Goal: Transaction & Acquisition: Obtain resource

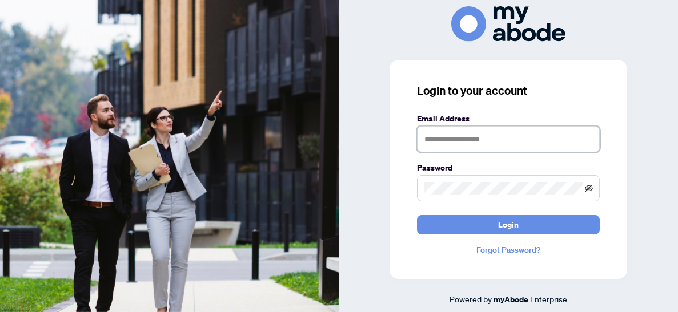
type input "**********"
click at [588, 190] on icon "eye-invisible" at bounding box center [589, 189] width 2 height 2
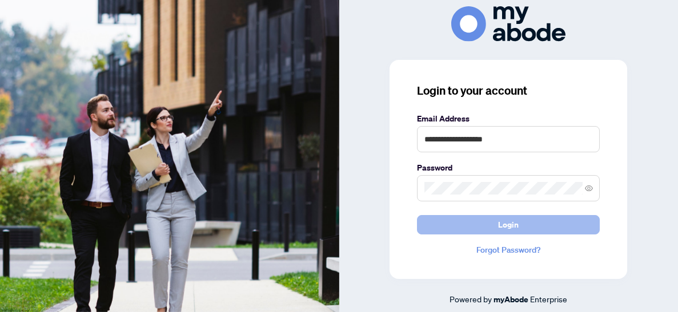
click at [533, 231] on button "Login" at bounding box center [508, 224] width 183 height 19
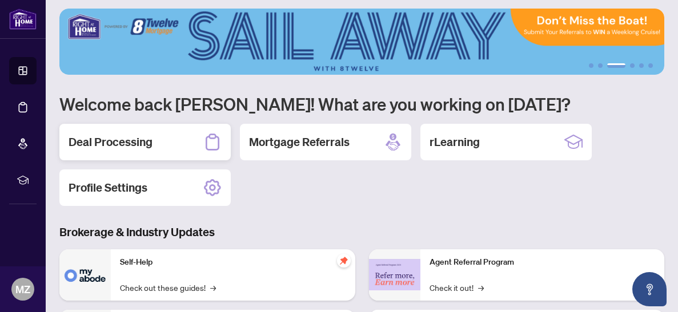
scroll to position [6, 0]
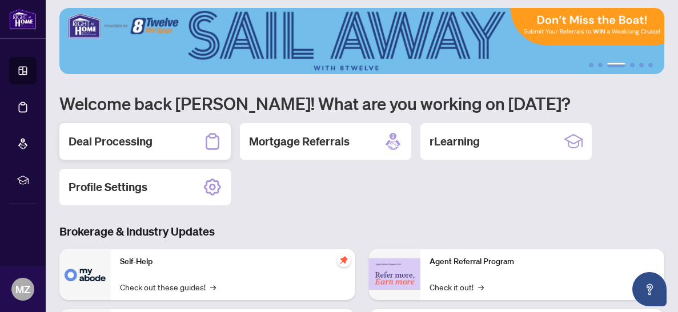
click at [138, 147] on h2 "Deal Processing" at bounding box center [111, 142] width 84 height 16
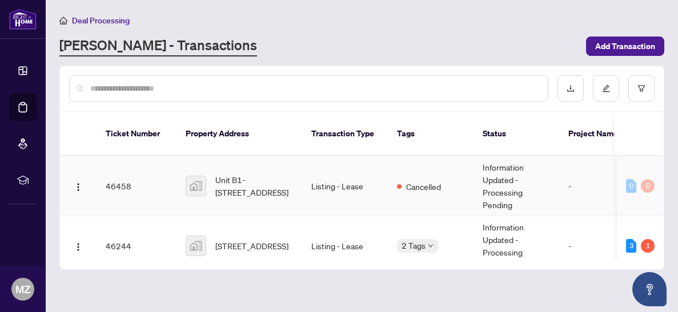
click at [350, 183] on td "Listing - Lease" at bounding box center [345, 187] width 86 height 60
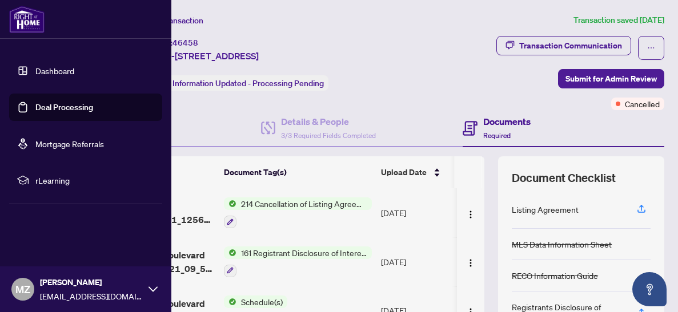
click at [45, 70] on link "Dashboard" at bounding box center [54, 71] width 39 height 10
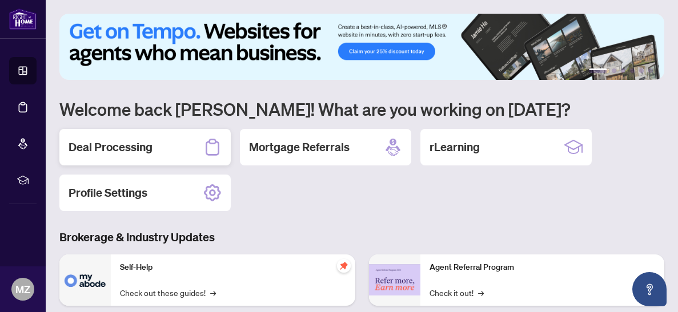
click at [173, 143] on div "Deal Processing" at bounding box center [144, 147] width 171 height 37
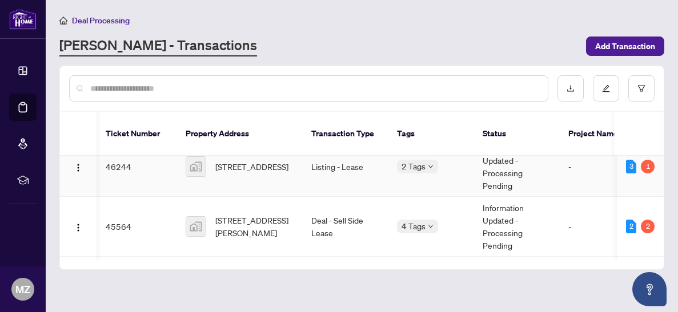
scroll to position [0, 17]
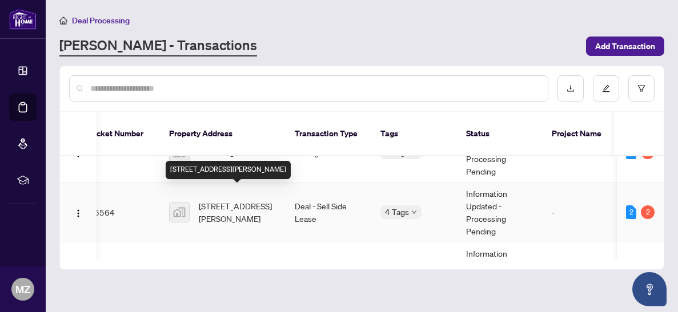
click at [215, 200] on span "[STREET_ADDRESS][PERSON_NAME]" at bounding box center [238, 212] width 78 height 25
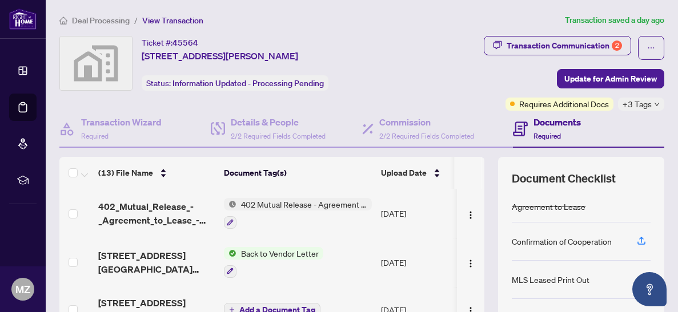
click at [320, 219] on div at bounding box center [298, 222] width 148 height 14
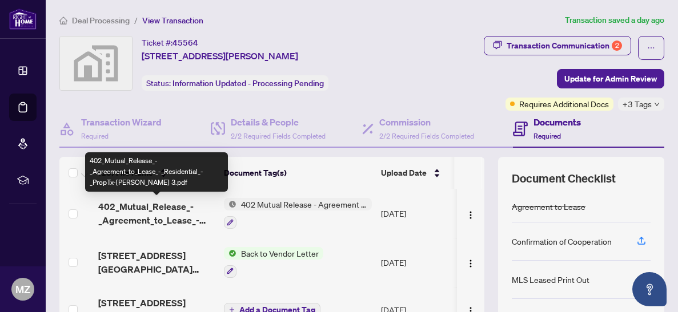
click at [170, 214] on span "402_Mutual_Release_-_Agreement_to_Lease_-_Residential_-_PropTx-[PERSON_NAME] 3.…" at bounding box center [156, 213] width 117 height 27
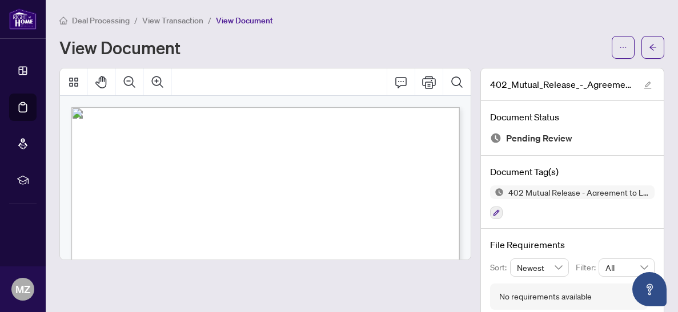
click at [169, 176] on span "[PERSON_NAME]" at bounding box center [147, 177] width 45 height 6
click at [259, 137] on span "Mutual Release" at bounding box center [223, 133] width 74 height 13
click at [400, 83] on icon "Comment" at bounding box center [401, 82] width 14 height 14
click at [584, 40] on div "View Document" at bounding box center [332, 47] width 546 height 18
click at [658, 49] on button "button" at bounding box center [652, 47] width 23 height 23
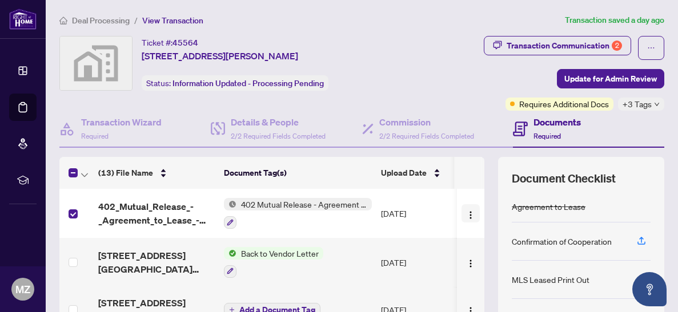
click at [467, 217] on img "button" at bounding box center [470, 215] width 9 height 9
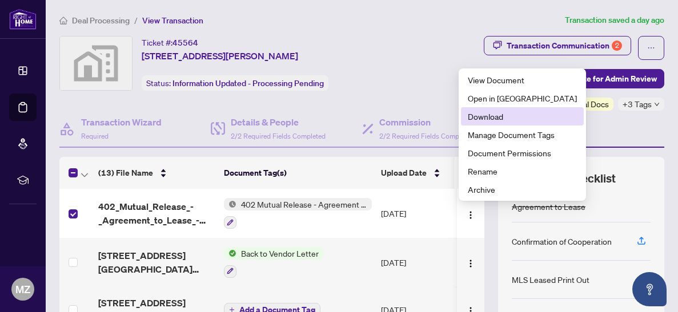
click at [499, 124] on li "Download" at bounding box center [522, 116] width 123 height 18
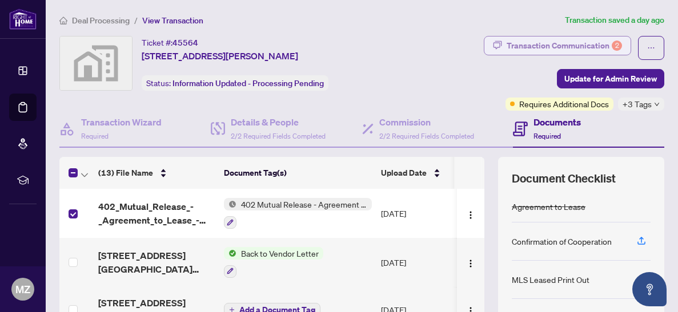
click at [572, 49] on div "Transaction Communication 2" at bounding box center [564, 46] width 115 height 18
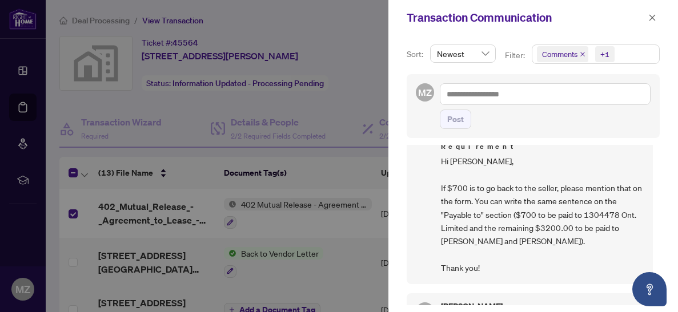
scroll to position [49, 0]
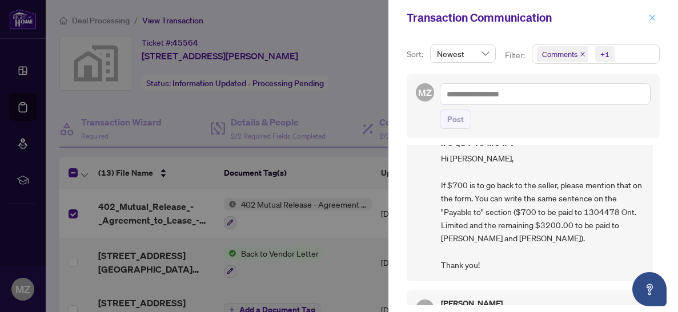
click at [649, 19] on icon "close" at bounding box center [652, 18] width 8 height 8
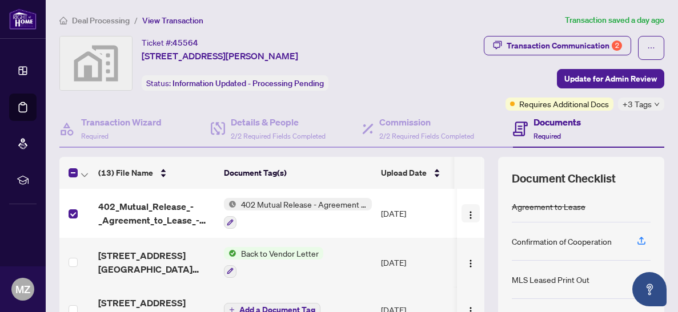
click at [467, 219] on button "button" at bounding box center [471, 213] width 18 height 18
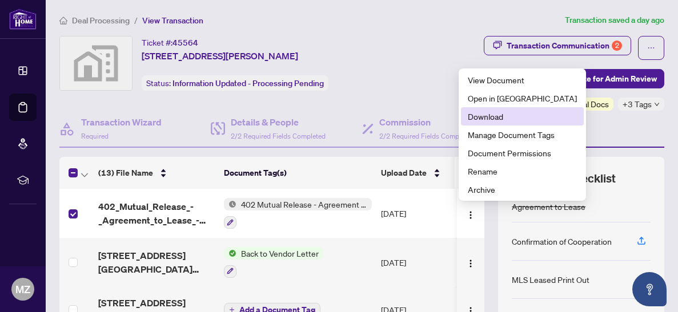
click at [493, 120] on span "Download" at bounding box center [522, 116] width 109 height 13
